Goal: Information Seeking & Learning: Check status

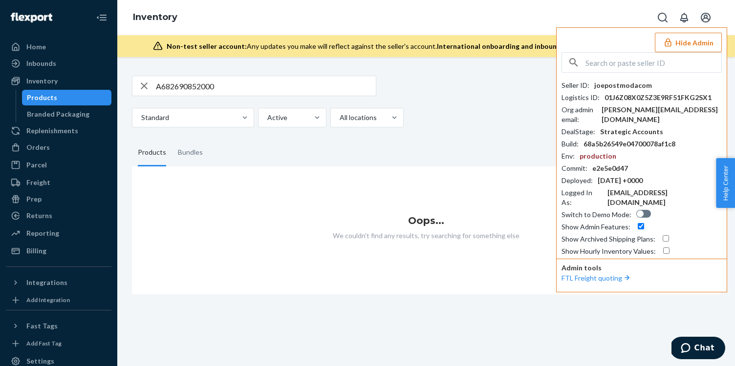
click at [650, 76] on div "Seller ID : joepostmodacom Logistics ID : 01J6Z08X0Z5Z3E9RF51FKG2SX1 Org admin …" at bounding box center [641, 154] width 160 height 204
click at [637, 64] on input "text" at bounding box center [653, 63] width 136 height 20
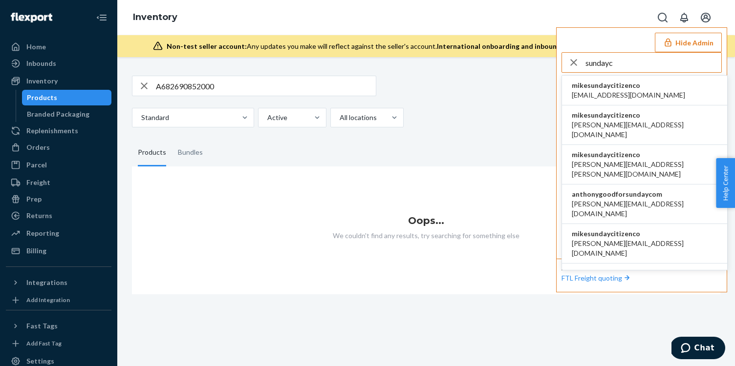
type input "sundayc"
click at [672, 89] on li "mikesundaycitizenco accounts@ironhorsecredit.com" at bounding box center [644, 91] width 165 height 30
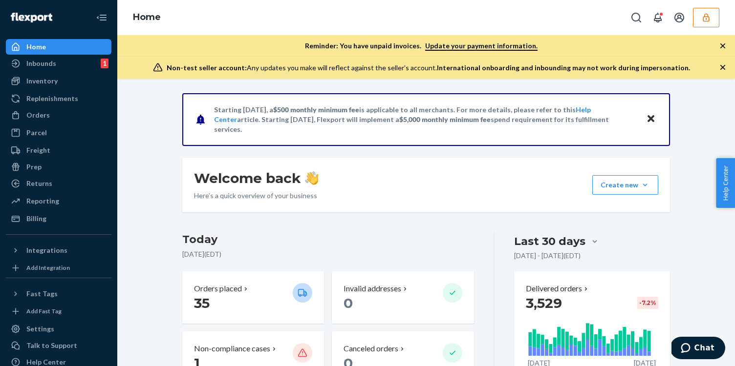
click at [693, 17] on button "button" at bounding box center [706, 18] width 26 height 20
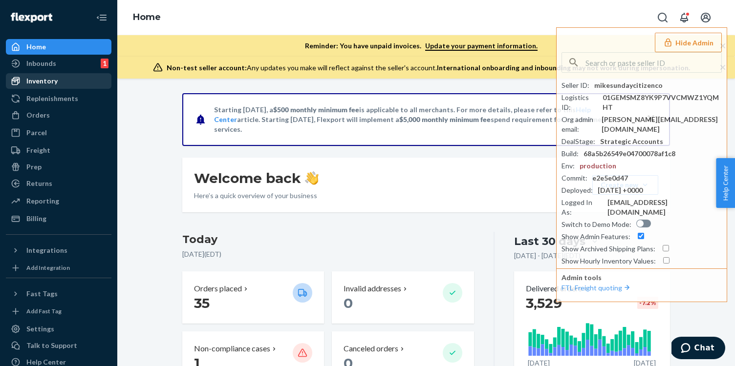
click at [60, 82] on div "Inventory" at bounding box center [59, 81] width 104 height 14
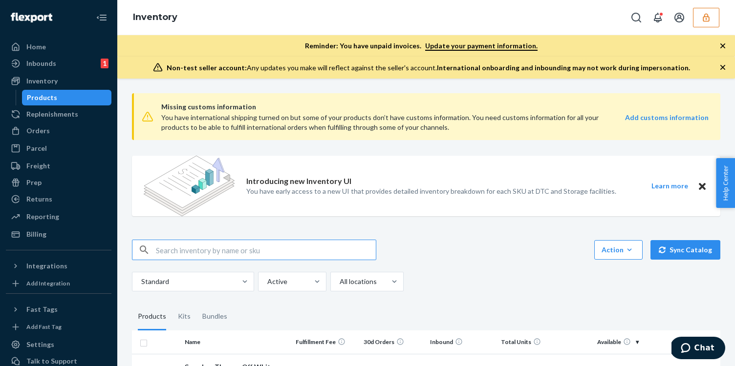
paste input "DWQ4XD43APD"
type input "DWQ4XD43APD"
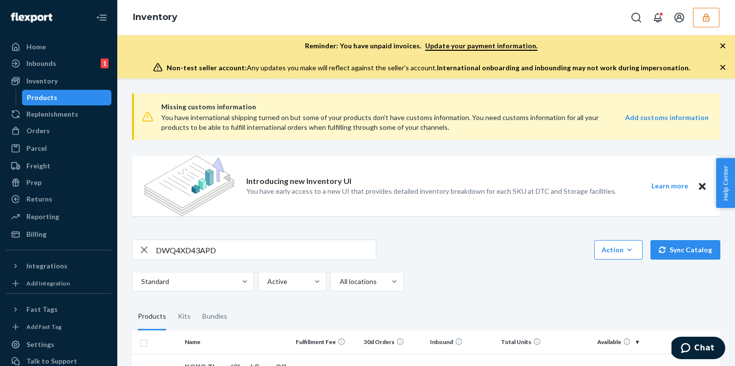
scroll to position [86, 0]
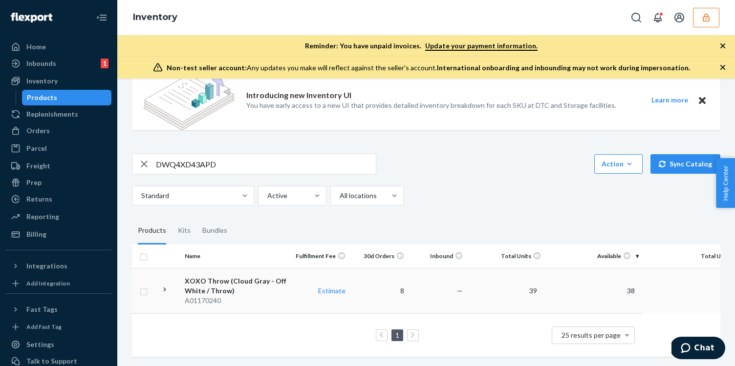
click at [264, 289] on div "XOXO Throw (Cloud Gray - Off White / Throw)" at bounding box center [236, 287] width 102 height 20
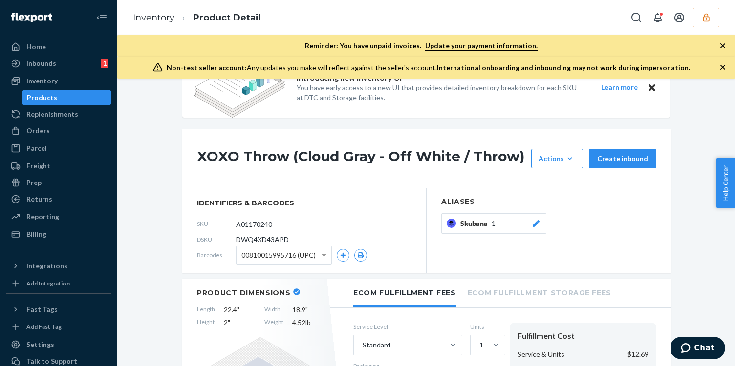
scroll to position [39, 0]
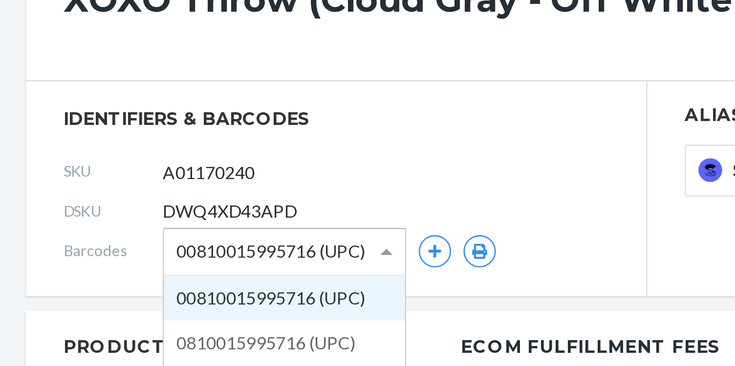
click at [283, 248] on span "00810015995716 (UPC)" at bounding box center [278, 253] width 74 height 17
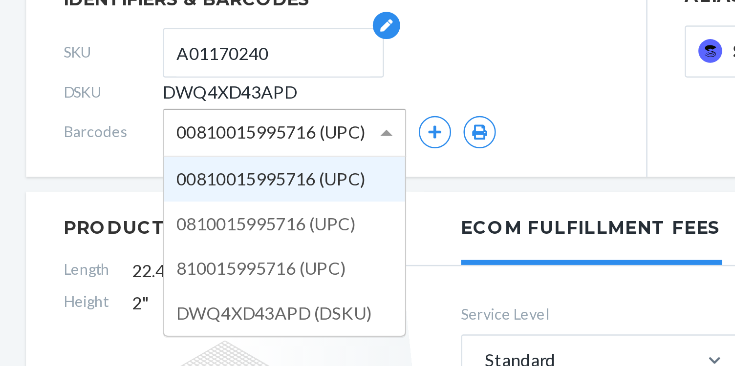
scroll to position [85, 0]
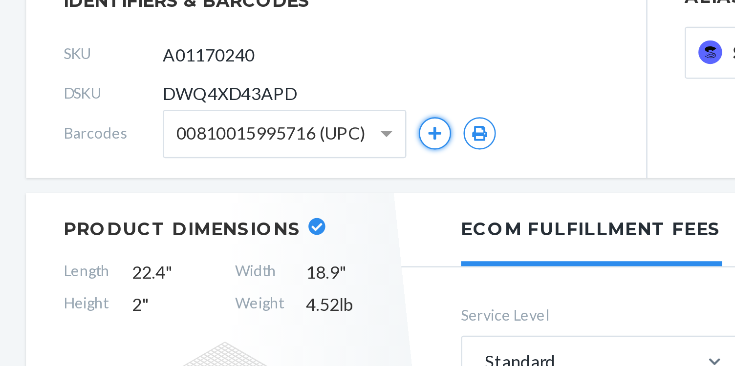
click at [343, 209] on button "button" at bounding box center [343, 206] width 13 height 13
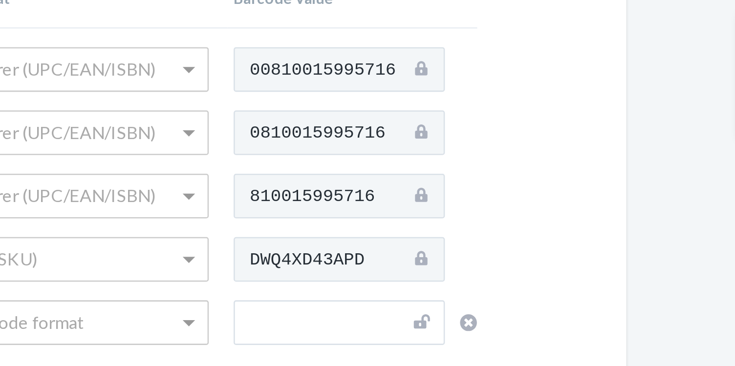
scroll to position [27, 0]
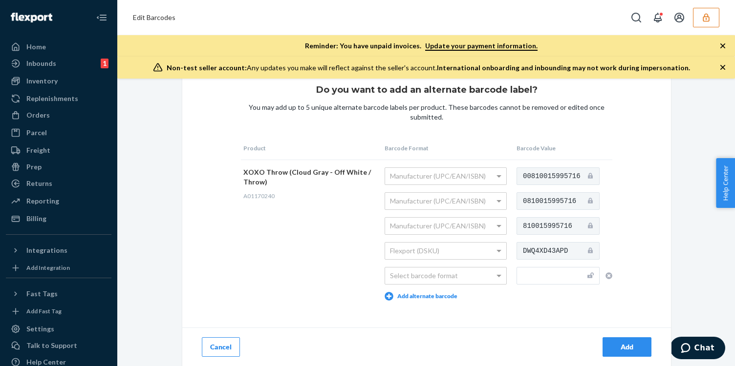
click at [711, 26] on button "button" at bounding box center [706, 18] width 26 height 20
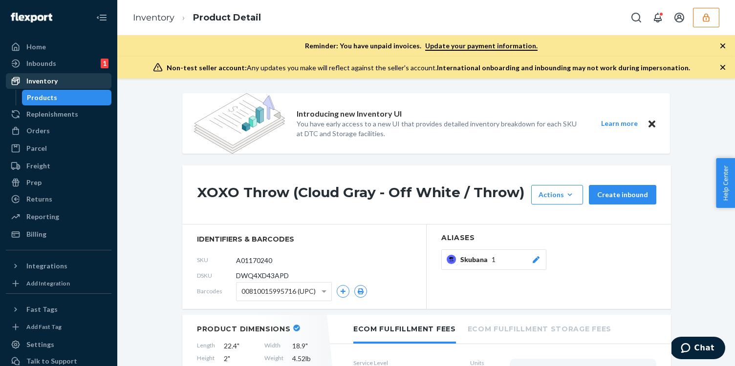
click at [70, 80] on div "Inventory" at bounding box center [59, 81] width 104 height 14
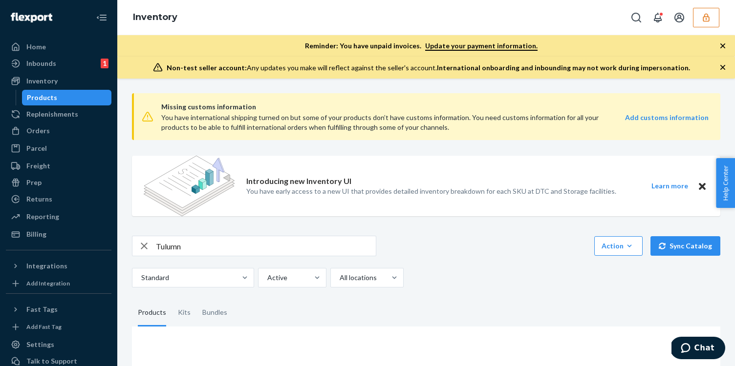
scroll to position [88, 0]
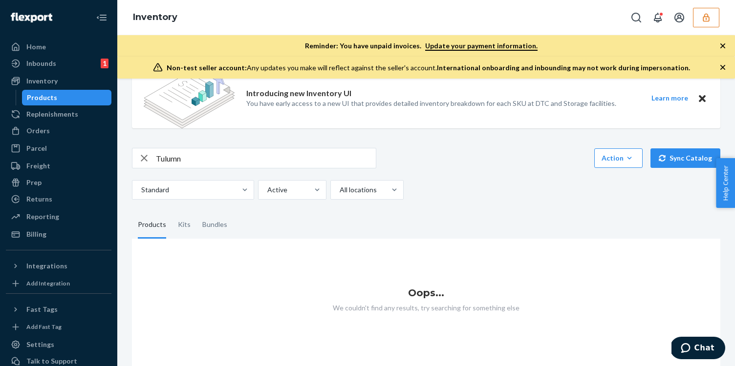
click at [236, 165] on input "Tulumn" at bounding box center [266, 159] width 220 height 20
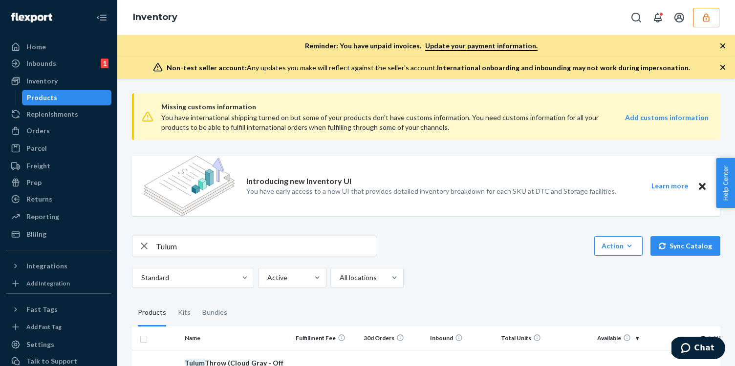
scroll to position [9, 0]
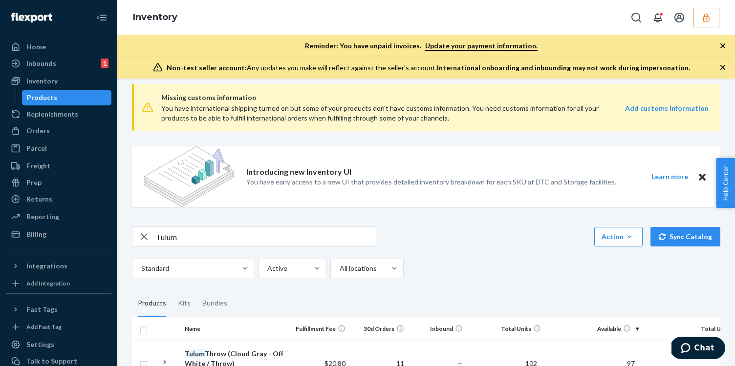
click at [244, 234] on input "Tulum" at bounding box center [266, 237] width 220 height 20
type input "Tulum throw- cloud gray"
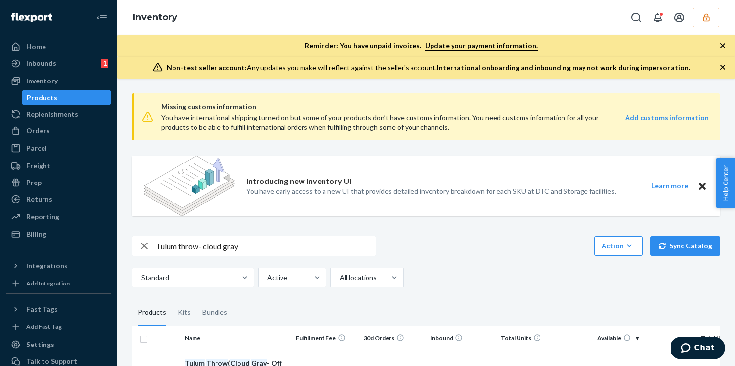
scroll to position [82, 0]
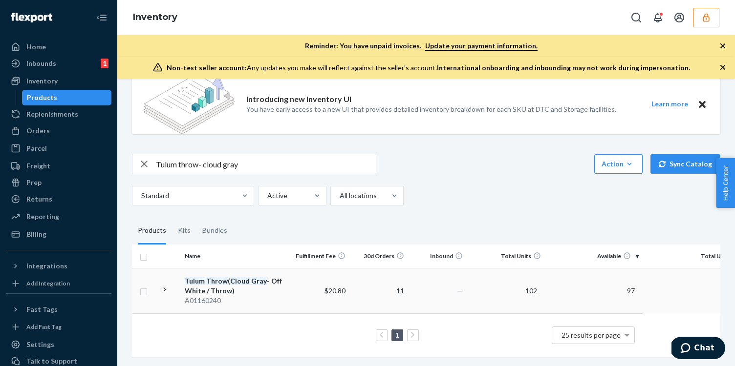
click at [306, 298] on td "$20.80" at bounding box center [320, 290] width 59 height 45
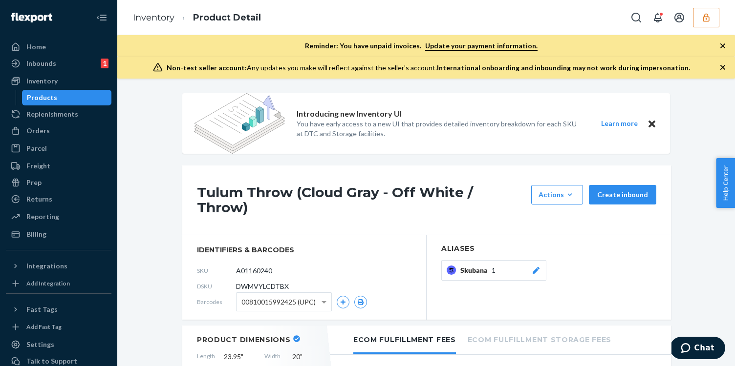
click at [301, 296] on span "00810015992425 (UPC)" at bounding box center [278, 302] width 74 height 17
click at [164, 18] on link "Inventory" at bounding box center [154, 17] width 42 height 11
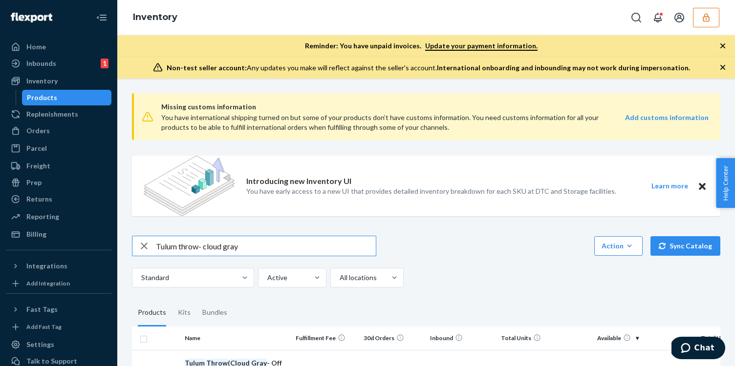
click at [239, 244] on input "Tulum throw- cloud gray" at bounding box center [266, 246] width 220 height 20
type input "A03151100"
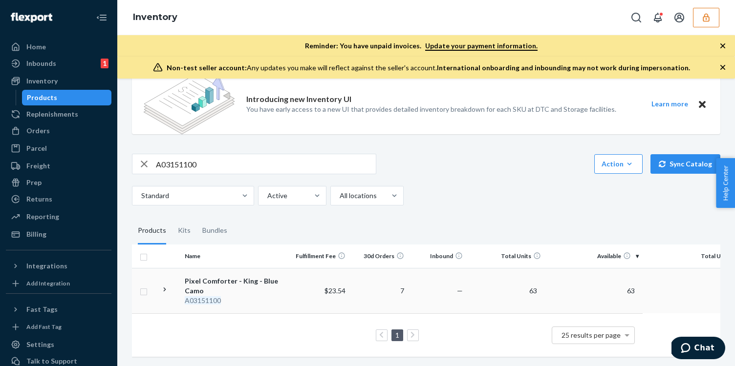
click at [309, 285] on td "$23.54" at bounding box center [320, 290] width 59 height 45
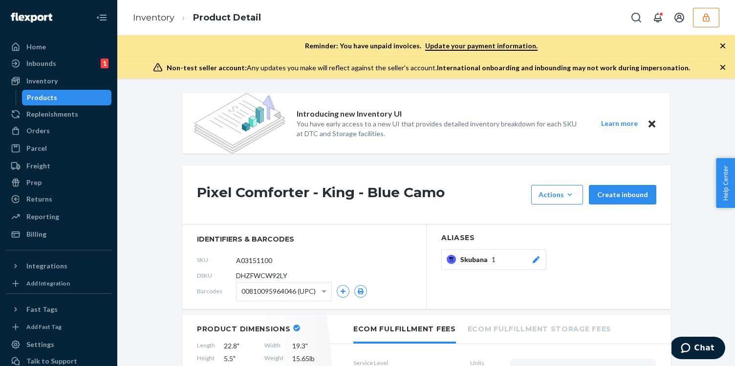
click at [266, 294] on span "00810095964046 (UPC)" at bounding box center [278, 291] width 74 height 17
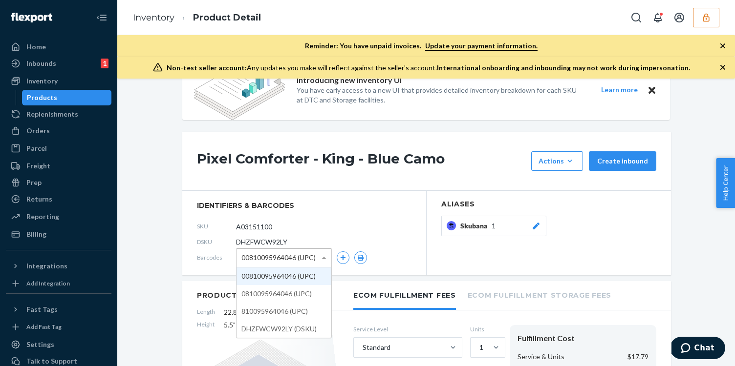
scroll to position [35, 0]
